Goal: Information Seeking & Learning: Learn about a topic

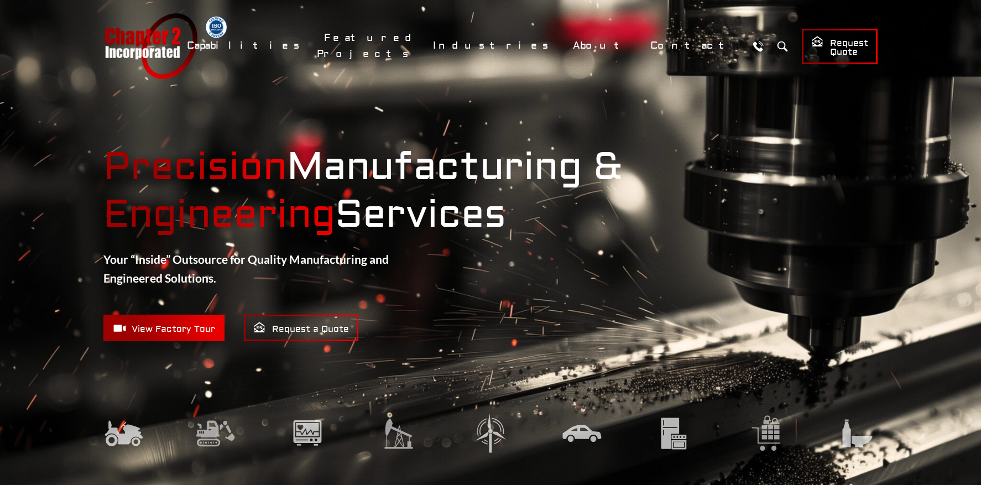
click at [307, 433] on img at bounding box center [307, 432] width 40 height 41
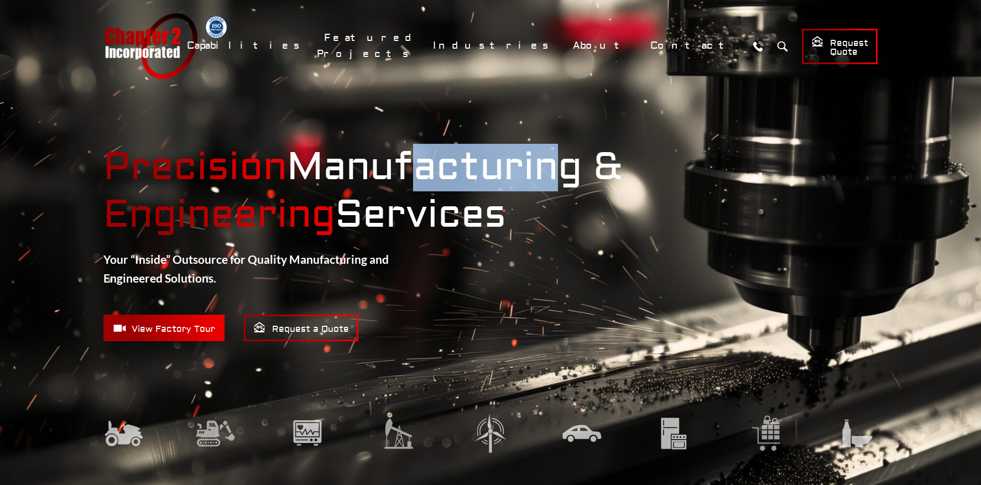
drag, startPoint x: 542, startPoint y: 163, endPoint x: 410, endPoint y: 161, distance: 131.6
click at [410, 161] on strong "Precision Manufacturing & Engineering Services" at bounding box center [490, 191] width 774 height 95
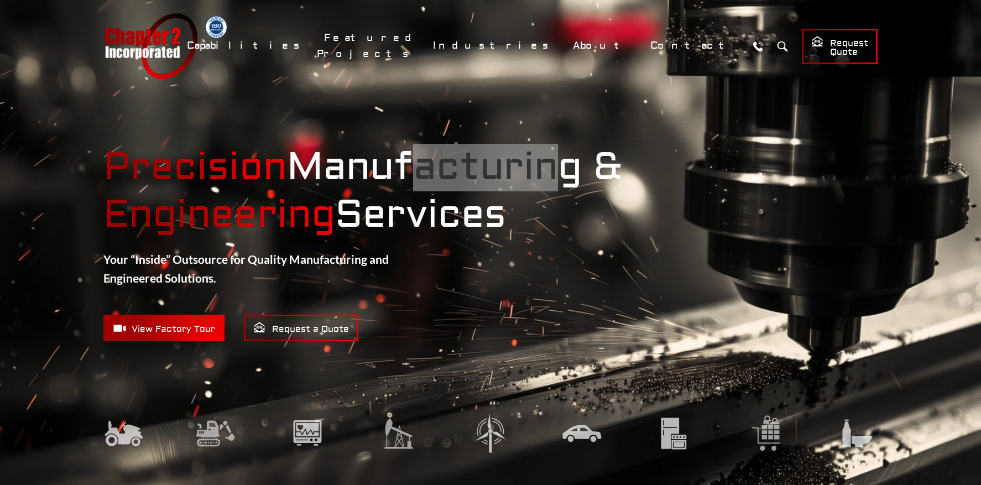
drag, startPoint x: 164, startPoint y: 39, endPoint x: 703, endPoint y: 6, distance: 540.1
click at [0, 0] on header "Chapter 2 Incorporated Menu Capabilities Precision CNC Machining Turning Millin…" at bounding box center [490, 46] width 981 height 92
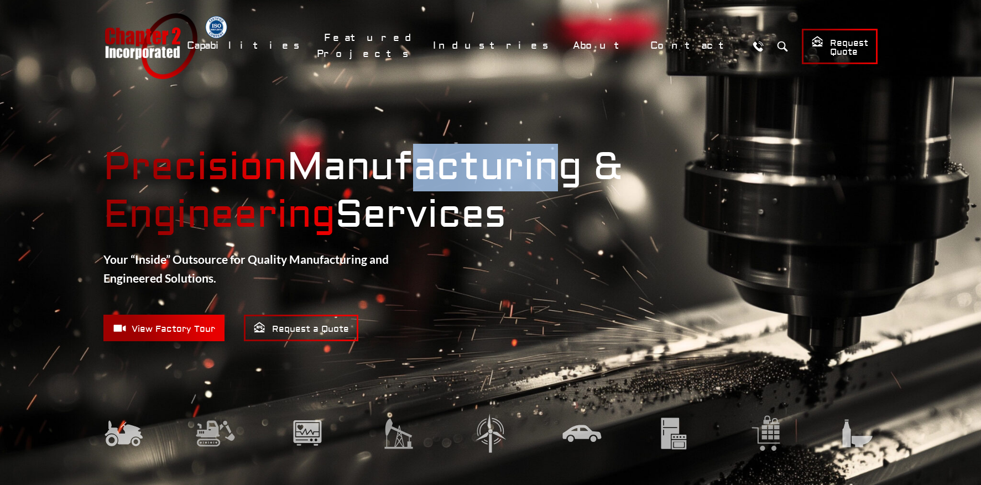
click at [161, 51] on link "Chapter 2 Incorporated" at bounding box center [150, 46] width 94 height 66
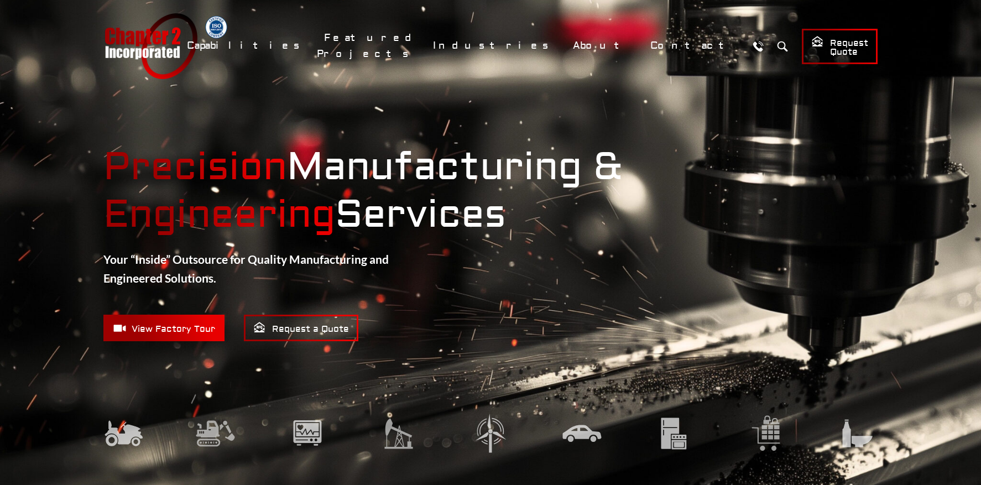
drag, startPoint x: 170, startPoint y: 44, endPoint x: 642, endPoint y: 6, distance: 473.7
click at [0, 0] on header "Chapter 2 Incorporated Menu Capabilities Precision CNC Machining Turning Millin…" at bounding box center [490, 46] width 981 height 92
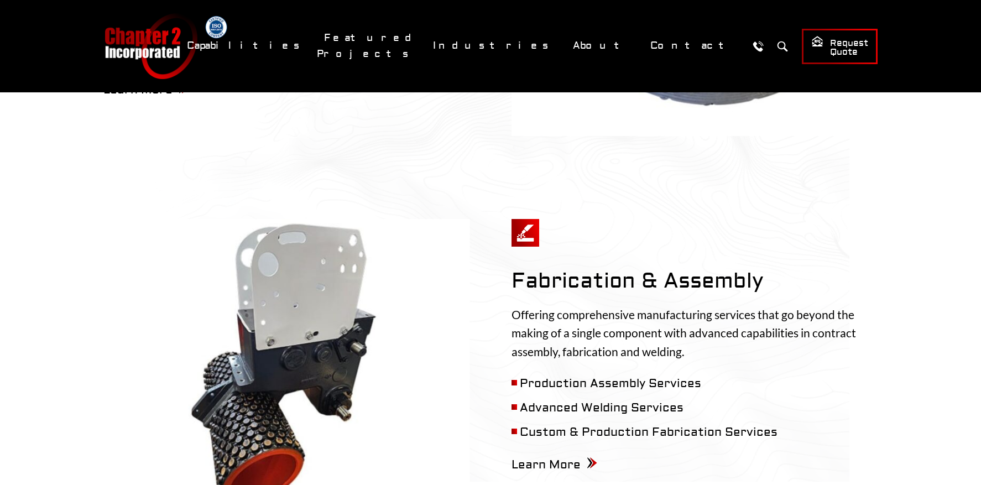
scroll to position [776, 0]
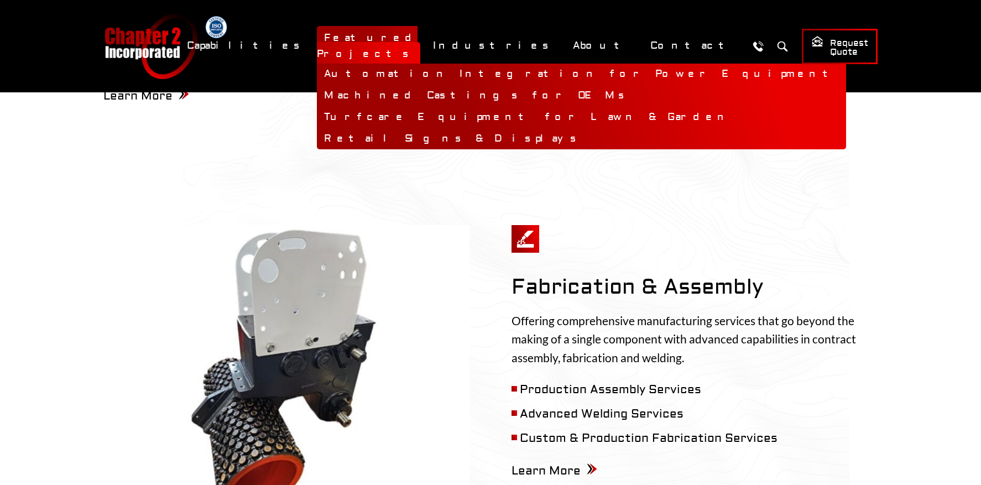
click at [420, 42] on link "Featured Projects" at bounding box center [368, 46] width 103 height 40
click at [474, 65] on link "Automation Integration for Power Equipment" at bounding box center [581, 75] width 529 height 22
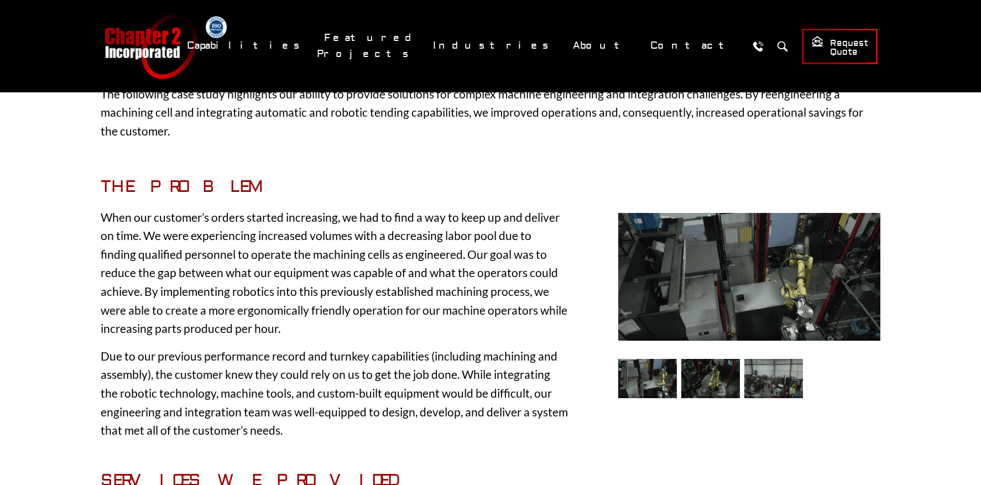
scroll to position [182, 0]
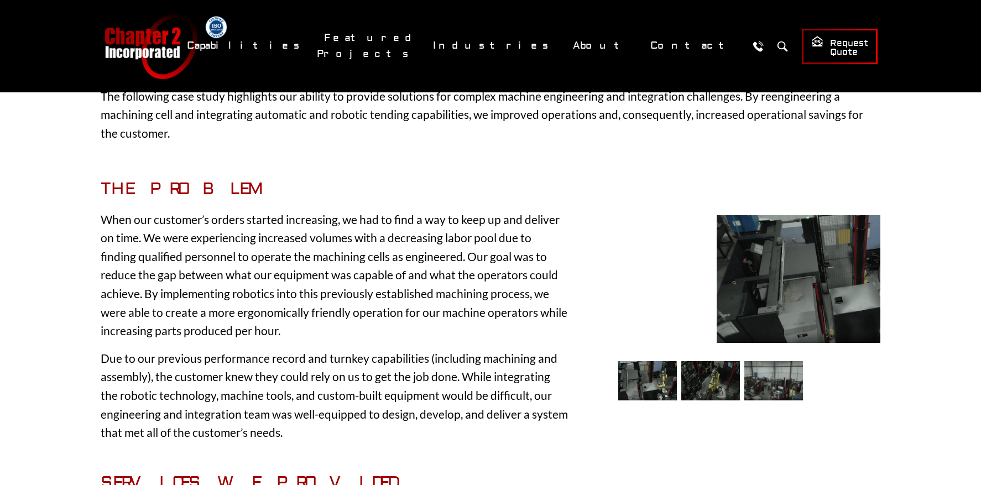
click at [707, 369] on img at bounding box center [710, 380] width 59 height 39
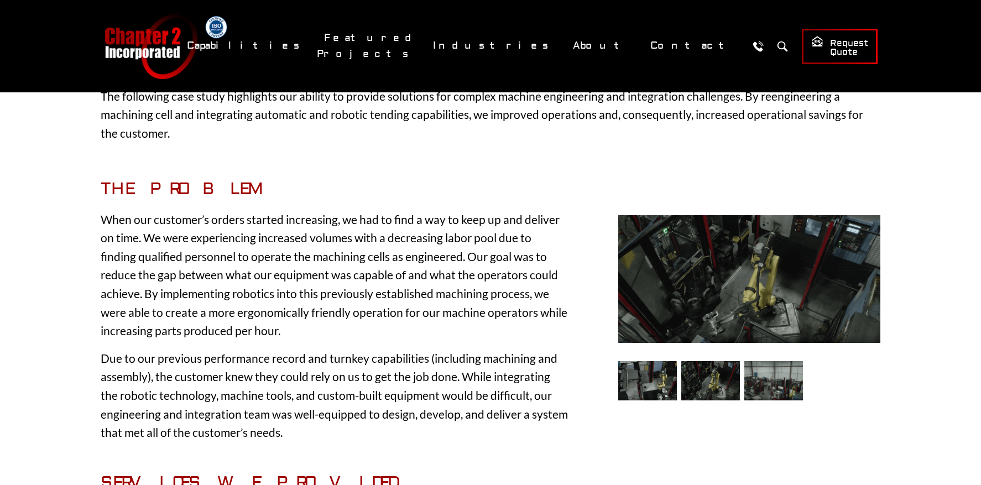
click at [636, 376] on img at bounding box center [647, 380] width 59 height 39
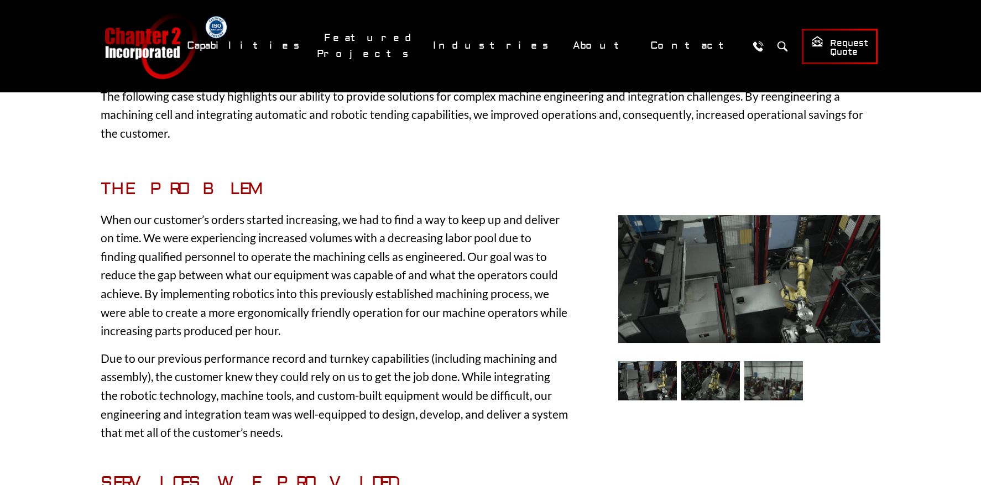
click at [712, 381] on img at bounding box center [710, 380] width 59 height 39
click at [718, 383] on img at bounding box center [710, 380] width 59 height 39
click at [780, 380] on img at bounding box center [773, 380] width 59 height 39
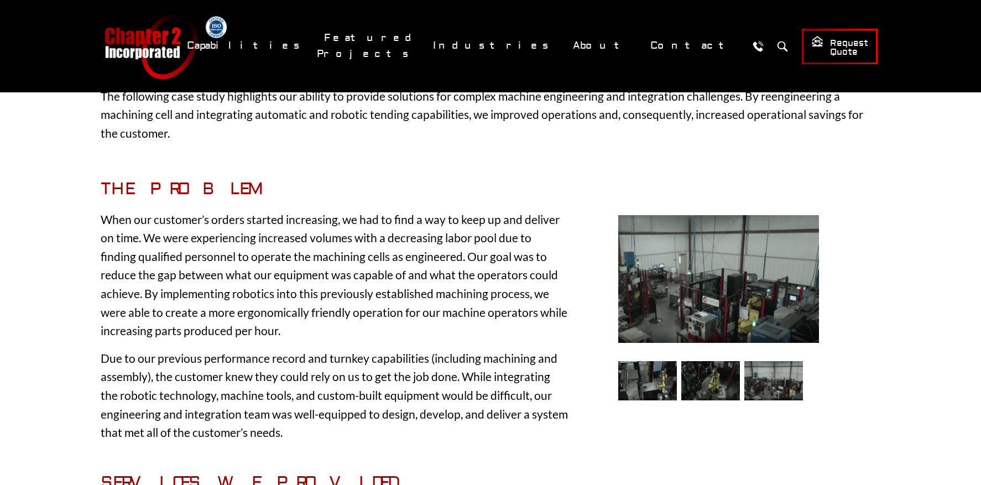
click at [653, 384] on img at bounding box center [647, 380] width 59 height 39
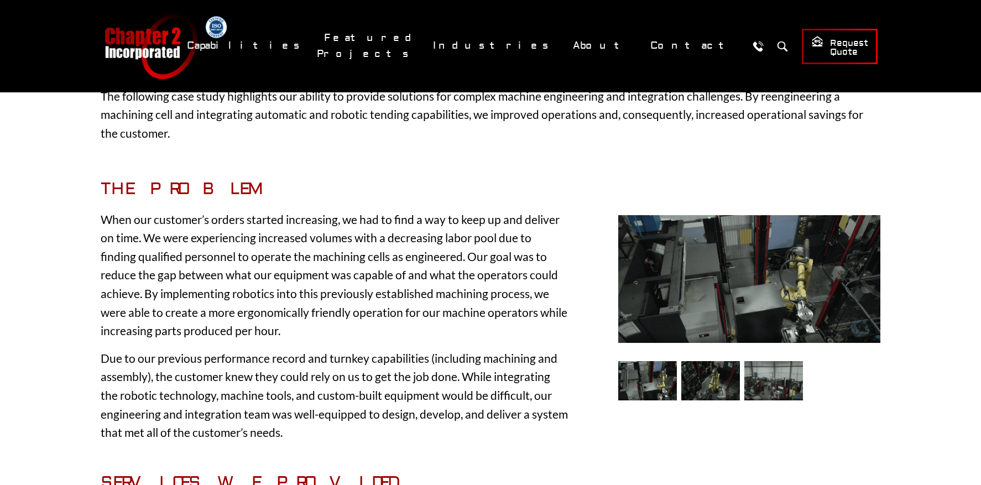
click at [714, 385] on img at bounding box center [710, 380] width 59 height 39
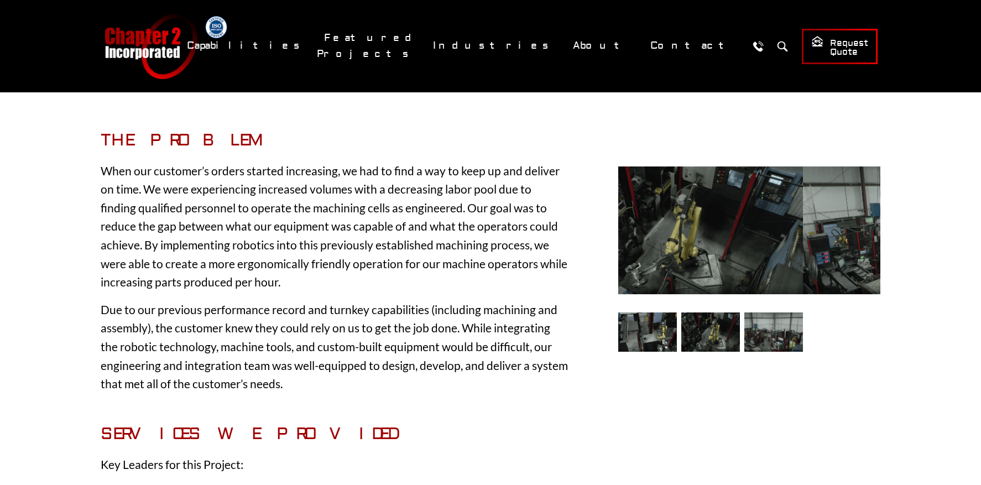
scroll to position [214, 0]
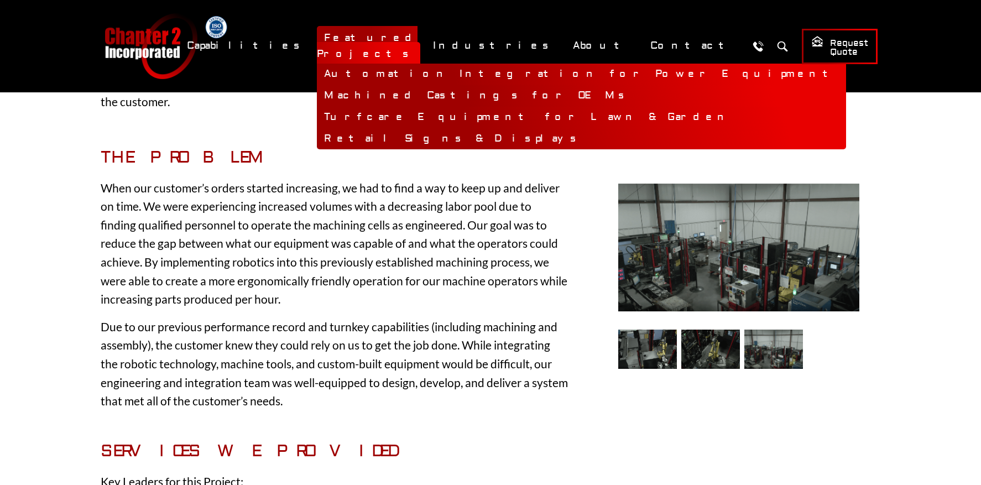
click at [485, 88] on link "Machined Castings for OEMs" at bounding box center [581, 96] width 529 height 22
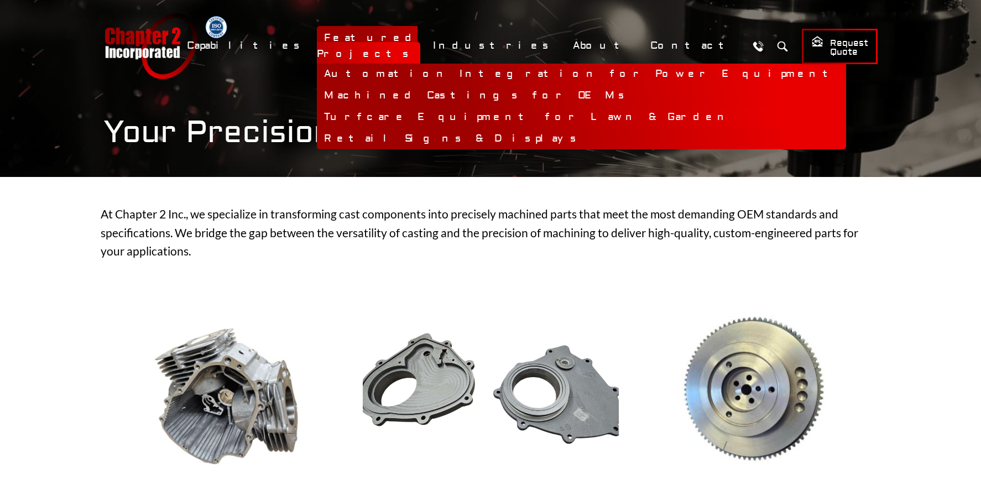
click at [481, 111] on link "Turfcare Equipment for Lawn & Garden" at bounding box center [581, 118] width 529 height 22
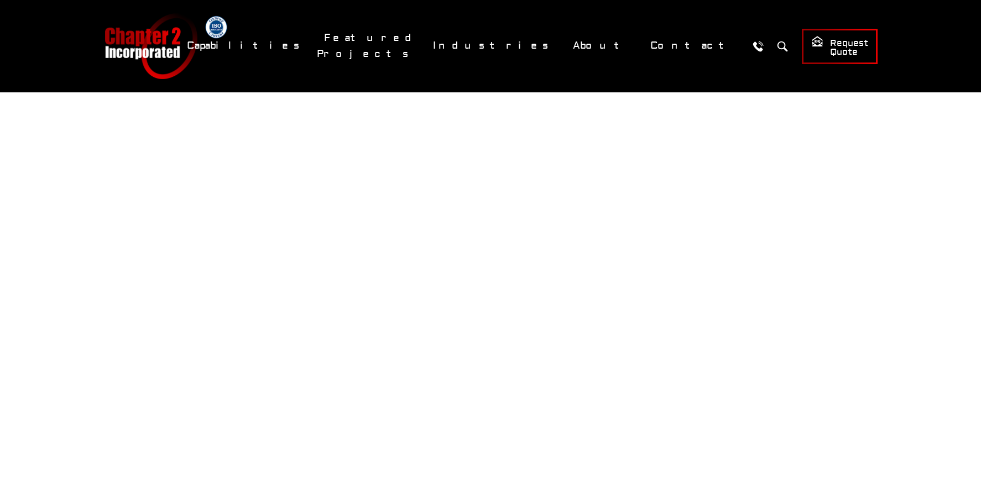
scroll to position [24, 0]
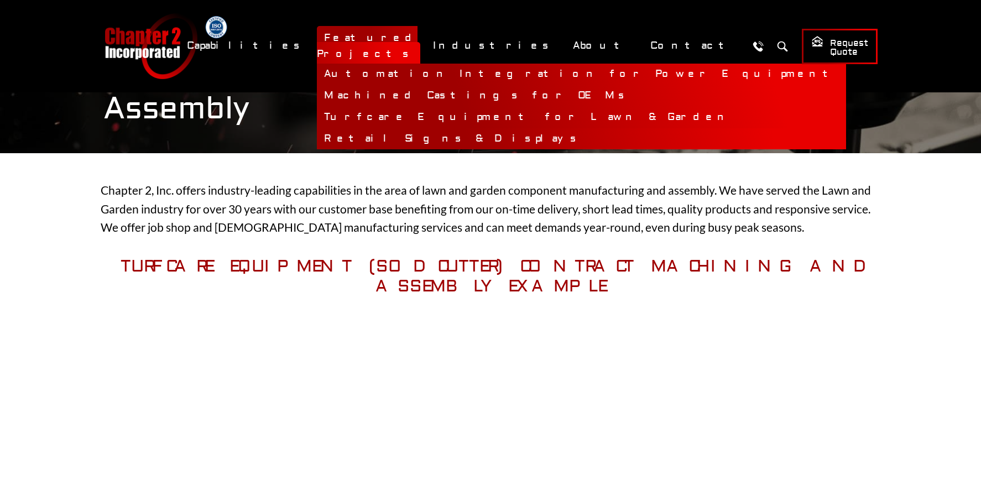
click at [495, 128] on link "Retail Signs & Displays" at bounding box center [581, 139] width 529 height 22
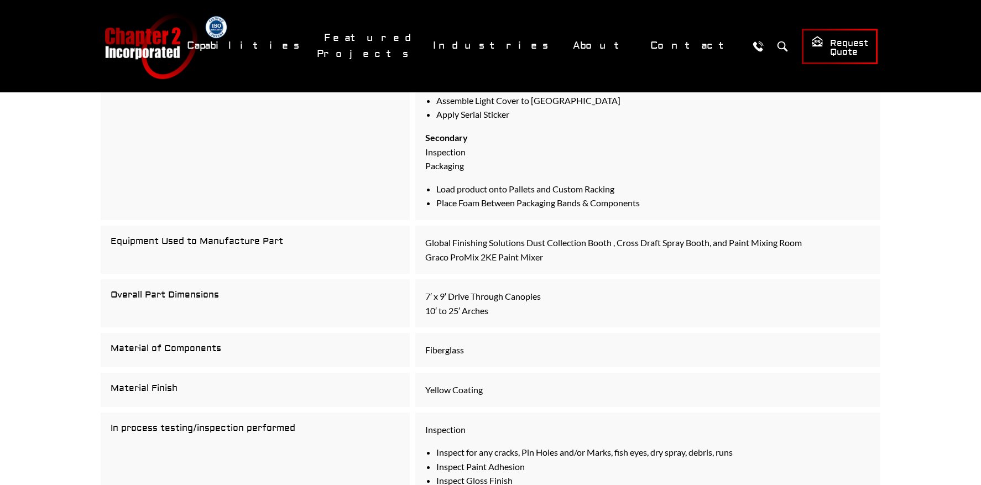
scroll to position [693, 0]
click at [560, 44] on link "Industries" at bounding box center [493, 46] width 134 height 24
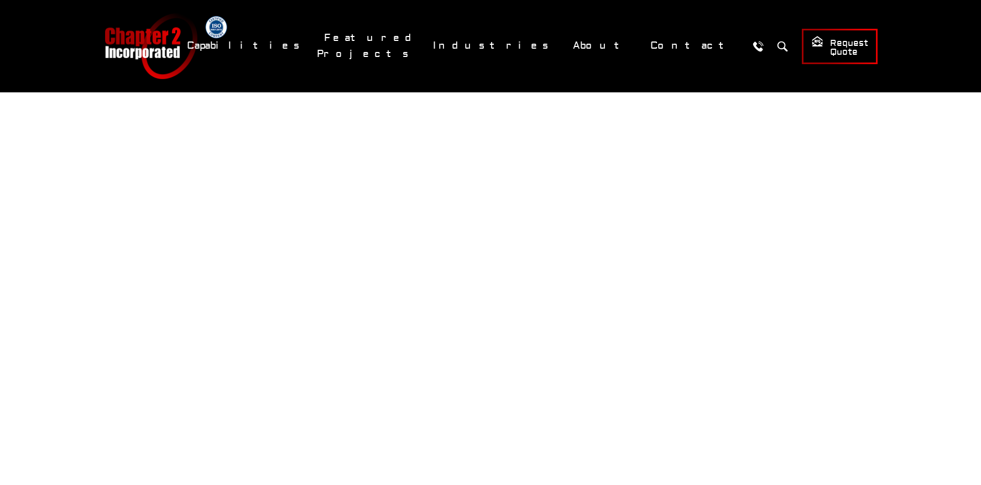
scroll to position [1544, 0]
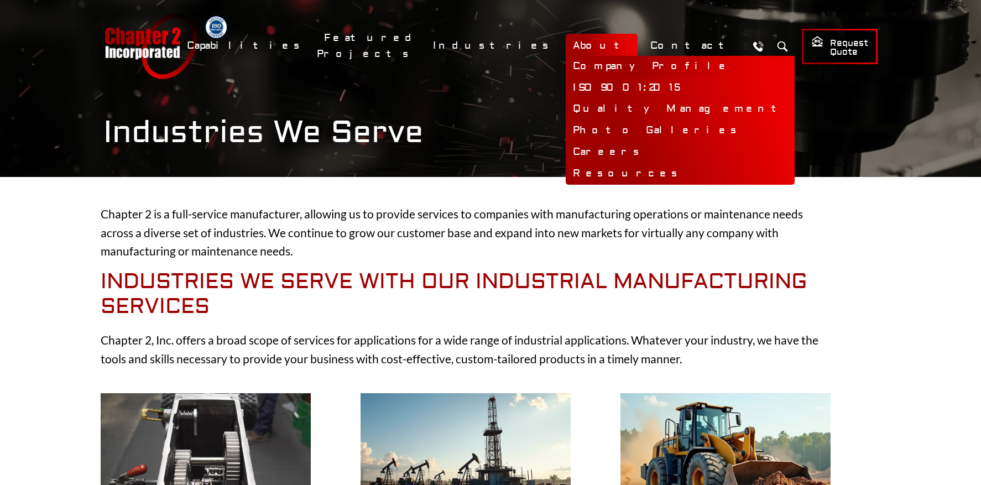
click at [644, 68] on link "Company Profile" at bounding box center [680, 67] width 229 height 22
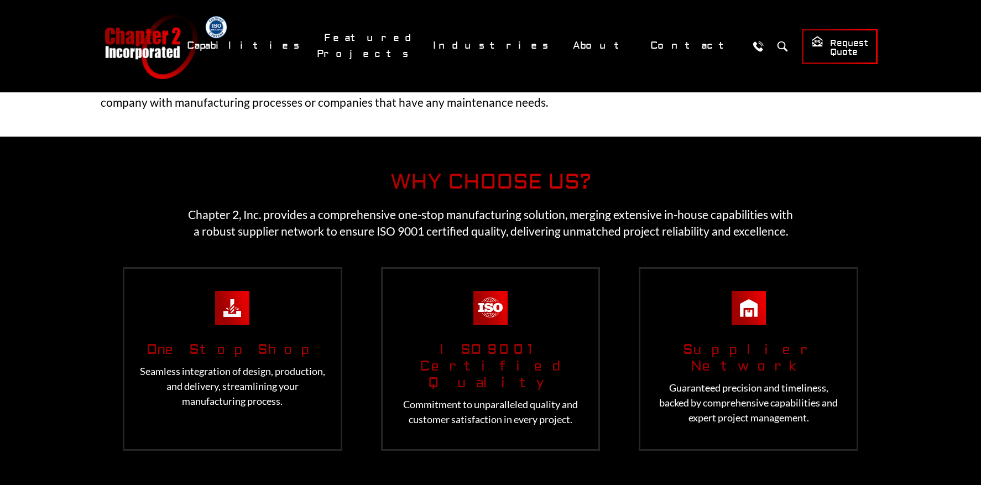
scroll to position [1247, 0]
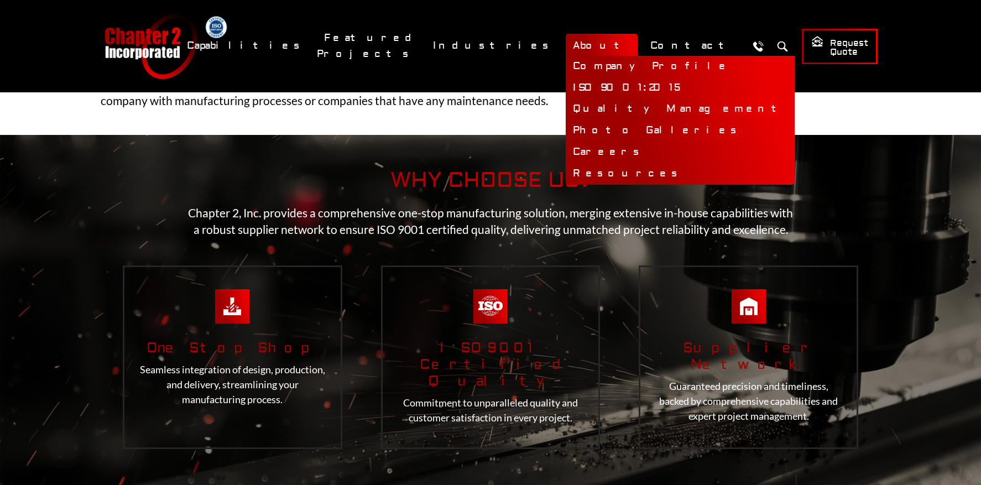
click at [636, 108] on link "Quality Management" at bounding box center [680, 109] width 229 height 22
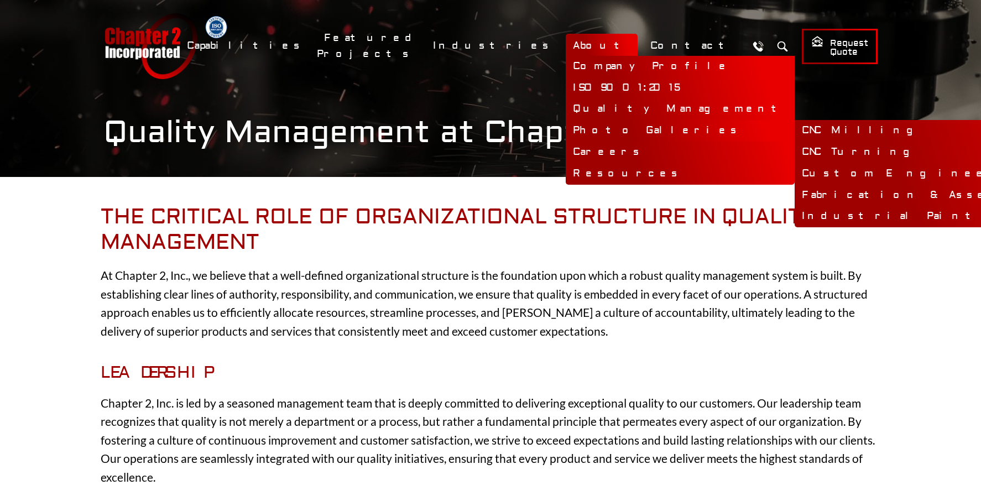
click at [649, 129] on link "Photo Galleries" at bounding box center [680, 131] width 229 height 22
click at [794, 130] on link "CNC Milling" at bounding box center [985, 131] width 383 height 22
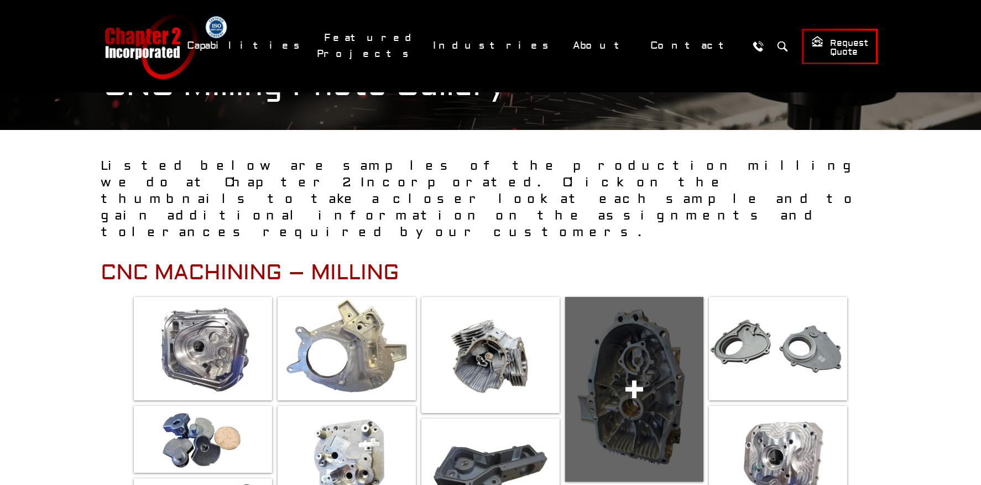
scroll to position [45, 0]
